Goal: Find contact information: Find contact information

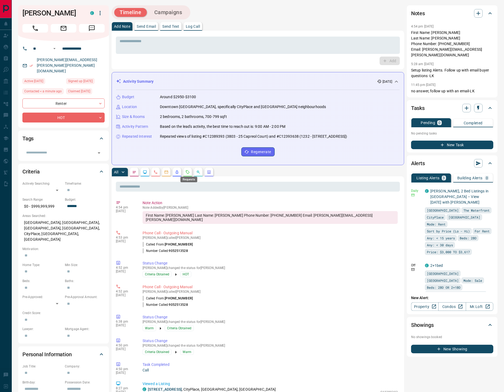
click at [189, 172] on icon "Requests" at bounding box center [187, 171] width 3 height 3
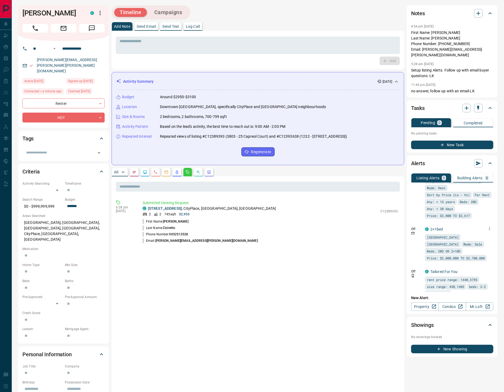
scroll to position [186, 0]
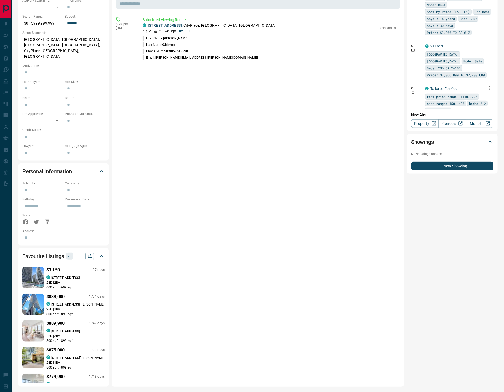
click at [487, 86] on icon "button" at bounding box center [489, 88] width 5 height 5
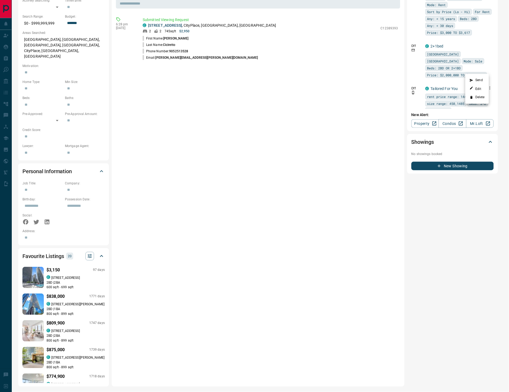
click at [479, 94] on li "Delete" at bounding box center [476, 97] width 23 height 9
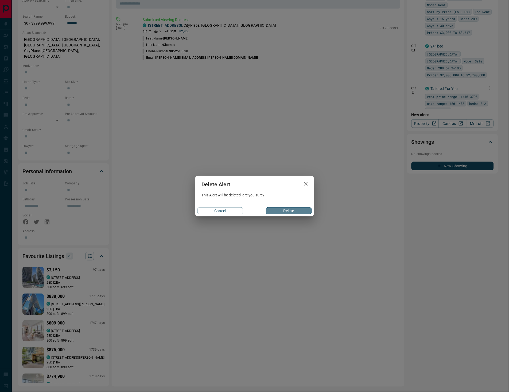
click at [289, 209] on button "Delete" at bounding box center [289, 210] width 46 height 7
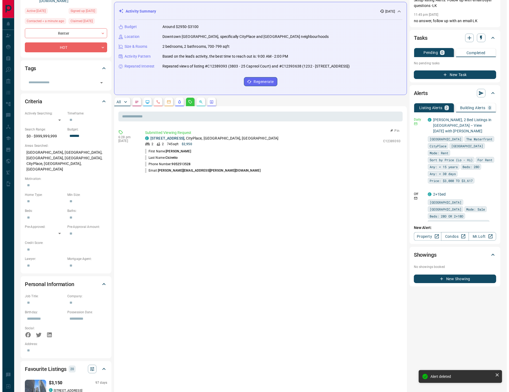
scroll to position [0, 0]
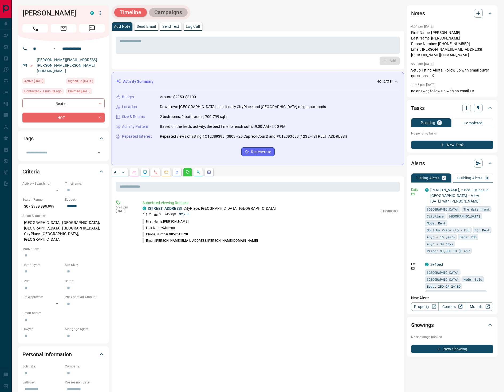
click at [167, 9] on button "Campaigns" at bounding box center [168, 12] width 39 height 9
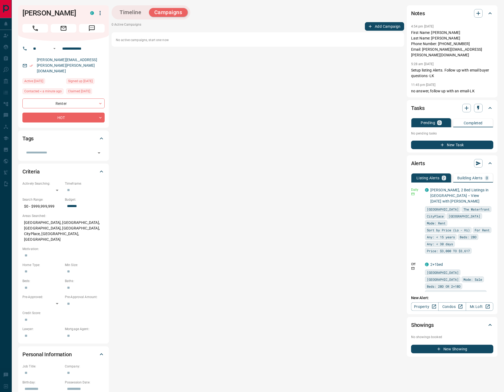
click at [378, 25] on button "Add Campaign" at bounding box center [384, 26] width 39 height 9
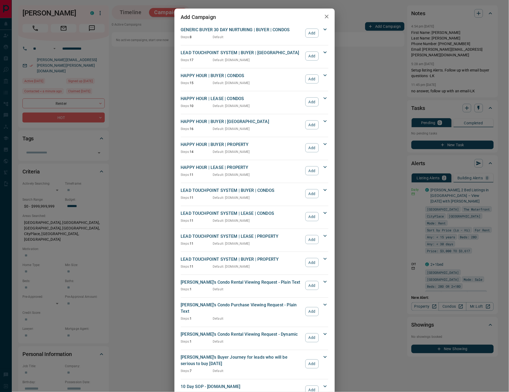
scroll to position [505, 0]
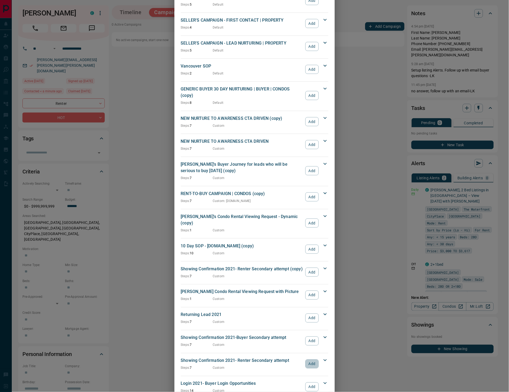
click at [309, 360] on button "Add" at bounding box center [311, 364] width 13 height 9
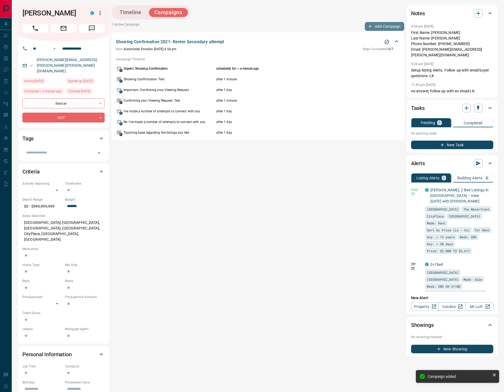
click at [377, 23] on button "Add Campaign" at bounding box center [384, 26] width 39 height 9
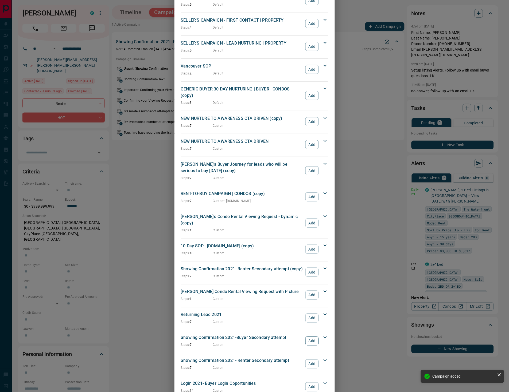
click at [307, 337] on button "Add" at bounding box center [311, 341] width 13 height 9
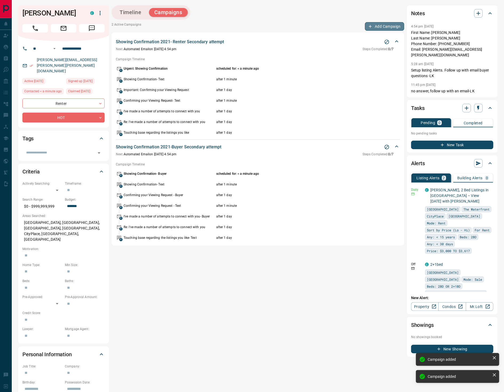
click at [376, 24] on button "Add Campaign" at bounding box center [384, 26] width 39 height 9
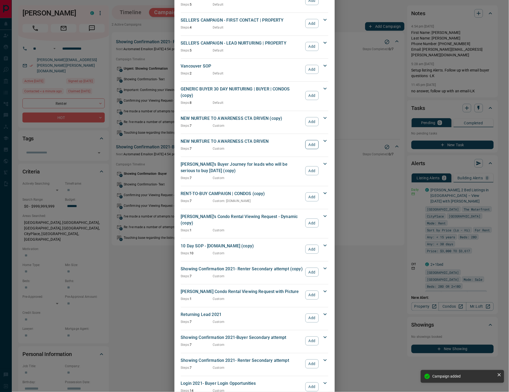
click at [306, 140] on button "Add" at bounding box center [311, 144] width 13 height 9
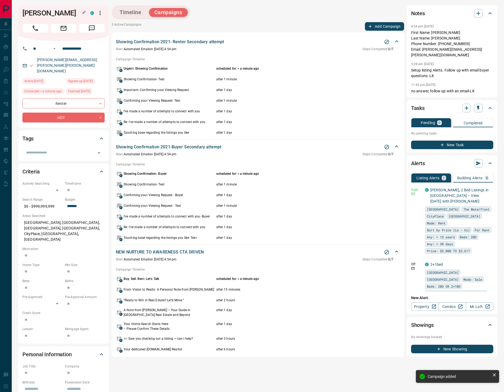
drag, startPoint x: 66, startPoint y: 13, endPoint x: 22, endPoint y: 15, distance: 44.4
click at [22, 15] on h1 "[PERSON_NAME]" at bounding box center [52, 13] width 60 height 9
copy h1 "[PERSON_NAME]"
click at [135, 14] on button "Timeline" at bounding box center [130, 12] width 33 height 9
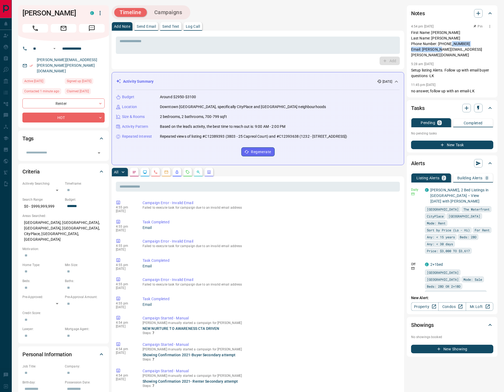
drag, startPoint x: 468, startPoint y: 49, endPoint x: 423, endPoint y: 50, distance: 45.7
click at [423, 50] on p "First Name: [PERSON_NAME] Last Name: [PERSON_NAME] Phone Number: [PHONE_NUMBER]…" at bounding box center [452, 44] width 82 height 28
copy p "[PERSON_NAME][EMAIL_ADDRESS][PERSON_NAME][DOMAIN_NAME]"
drag, startPoint x: 199, startPoint y: 26, endPoint x: 216, endPoint y: 31, distance: 18.1
click at [199, 27] on p "Log Call" at bounding box center [193, 27] width 14 height 4
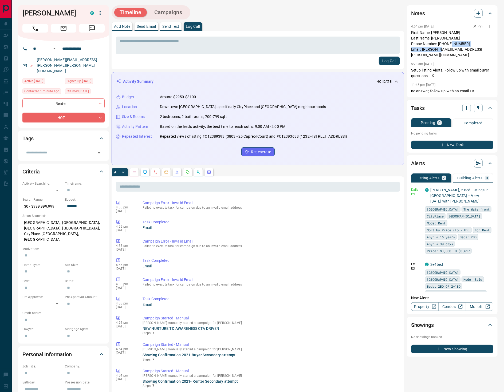
drag, startPoint x: 461, startPoint y: 49, endPoint x: 423, endPoint y: 49, distance: 38.4
click at [423, 49] on p "First Name: [PERSON_NAME] Last Name: [PERSON_NAME] Phone Number: [PHONE_NUMBER]…" at bounding box center [452, 44] width 82 height 28
copy p "[PERSON_NAME][EMAIL_ADDRESS][PERSON_NAME][DOMAIN_NAME]"
drag, startPoint x: 36, startPoint y: 14, endPoint x: 18, endPoint y: 15, distance: 18.2
click at [18, 15] on div "[PERSON_NAME] C" at bounding box center [63, 23] width 91 height 36
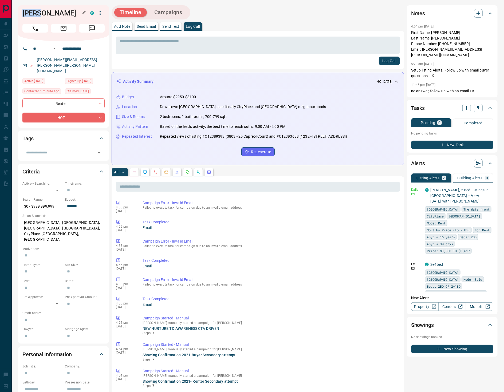
copy h1 "[PERSON_NAME]"
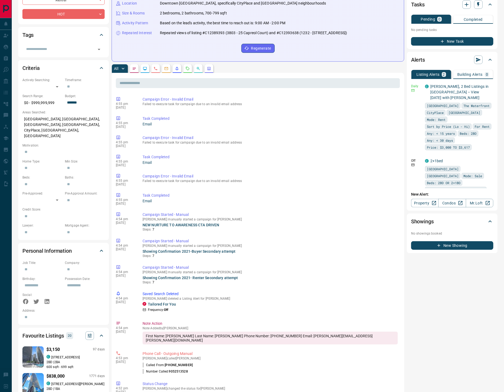
scroll to position [0, 0]
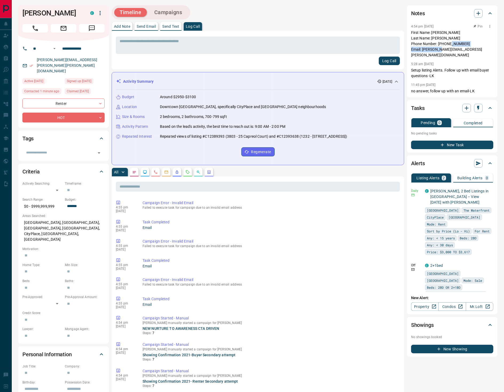
drag, startPoint x: 469, startPoint y: 49, endPoint x: 422, endPoint y: 49, distance: 46.7
click at [422, 49] on p "First Name: [PERSON_NAME] Last Name: [PERSON_NAME] Phone Number: [PHONE_NUMBER]…" at bounding box center [452, 44] width 82 height 28
copy p "[PERSON_NAME][EMAIL_ADDRESS][PERSON_NAME][DOMAIN_NAME]"
click at [74, 61] on link "[PERSON_NAME][EMAIL_ADDRESS][PERSON_NAME][PERSON_NAME][DOMAIN_NAME]" at bounding box center [67, 65] width 60 height 15
drag, startPoint x: 36, startPoint y: 15, endPoint x: 22, endPoint y: 14, distance: 13.7
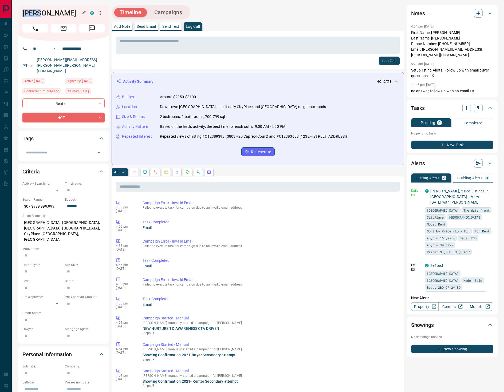
click at [22, 14] on h1 "[PERSON_NAME]" at bounding box center [52, 13] width 60 height 9
copy h1 "[PERSON_NAME]"
drag, startPoint x: 65, startPoint y: 13, endPoint x: 38, endPoint y: 15, distance: 27.1
click at [38, 15] on h1 "[PERSON_NAME]" at bounding box center [52, 13] width 60 height 9
copy h1 "Ciciretto"
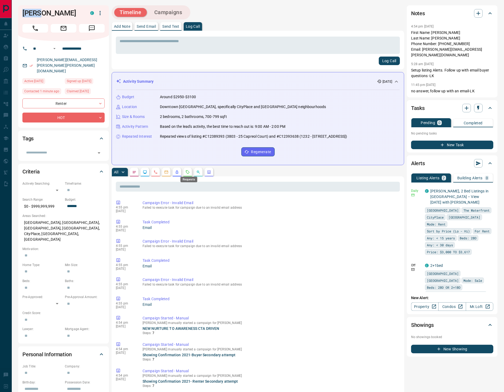
click at [187, 171] on icon "Requests" at bounding box center [188, 172] width 4 height 4
